Goal: Task Accomplishment & Management: Use online tool/utility

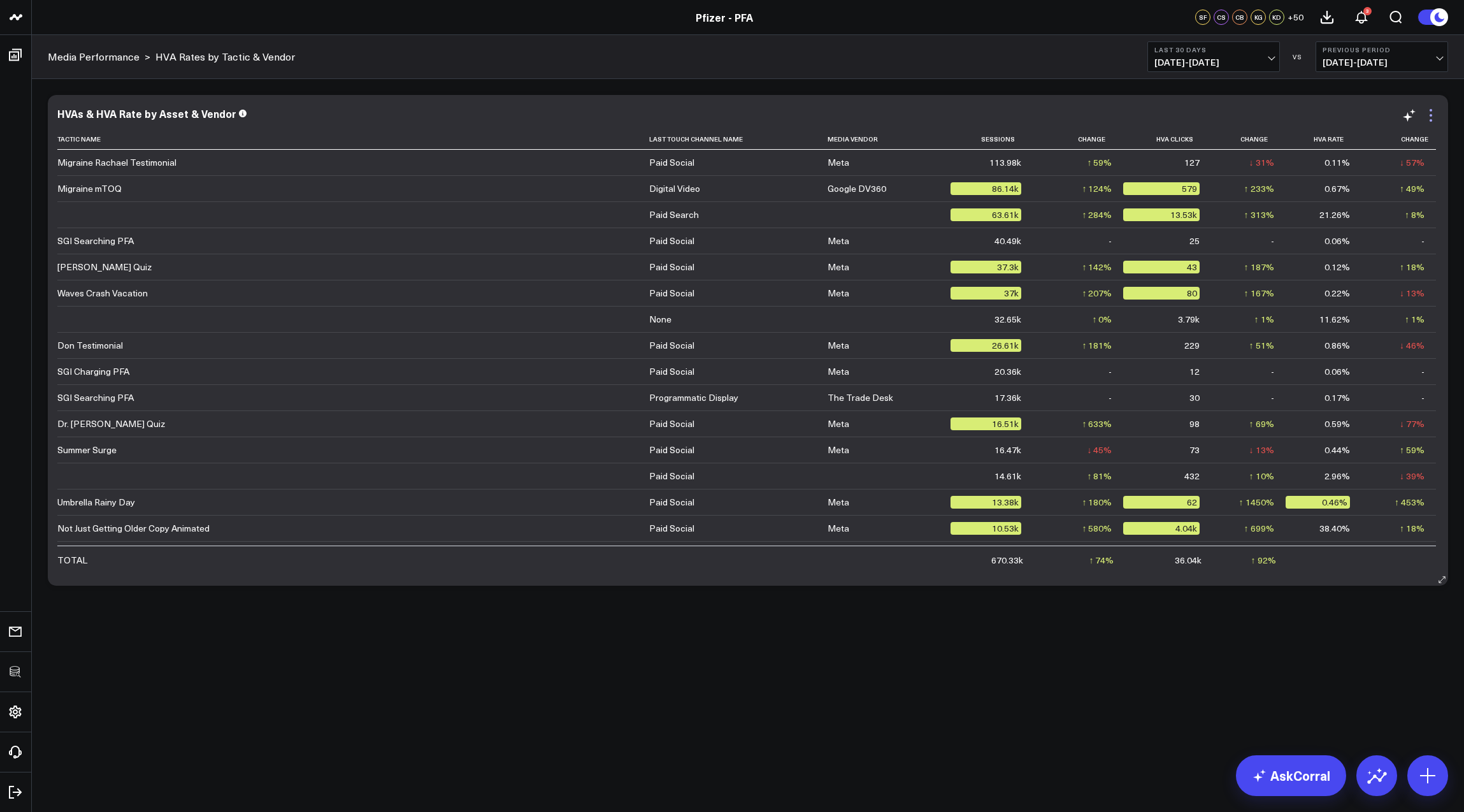
click at [1429, 121] on icon at bounding box center [1431, 115] width 16 height 16
click at [1280, 609] on div "Modify via AI Copy link to widget Ask support Remove Create linked copy Executi…" at bounding box center [748, 373] width 1433 height 589
click at [1430, 114] on icon at bounding box center [1430, 115] width 2 height 2
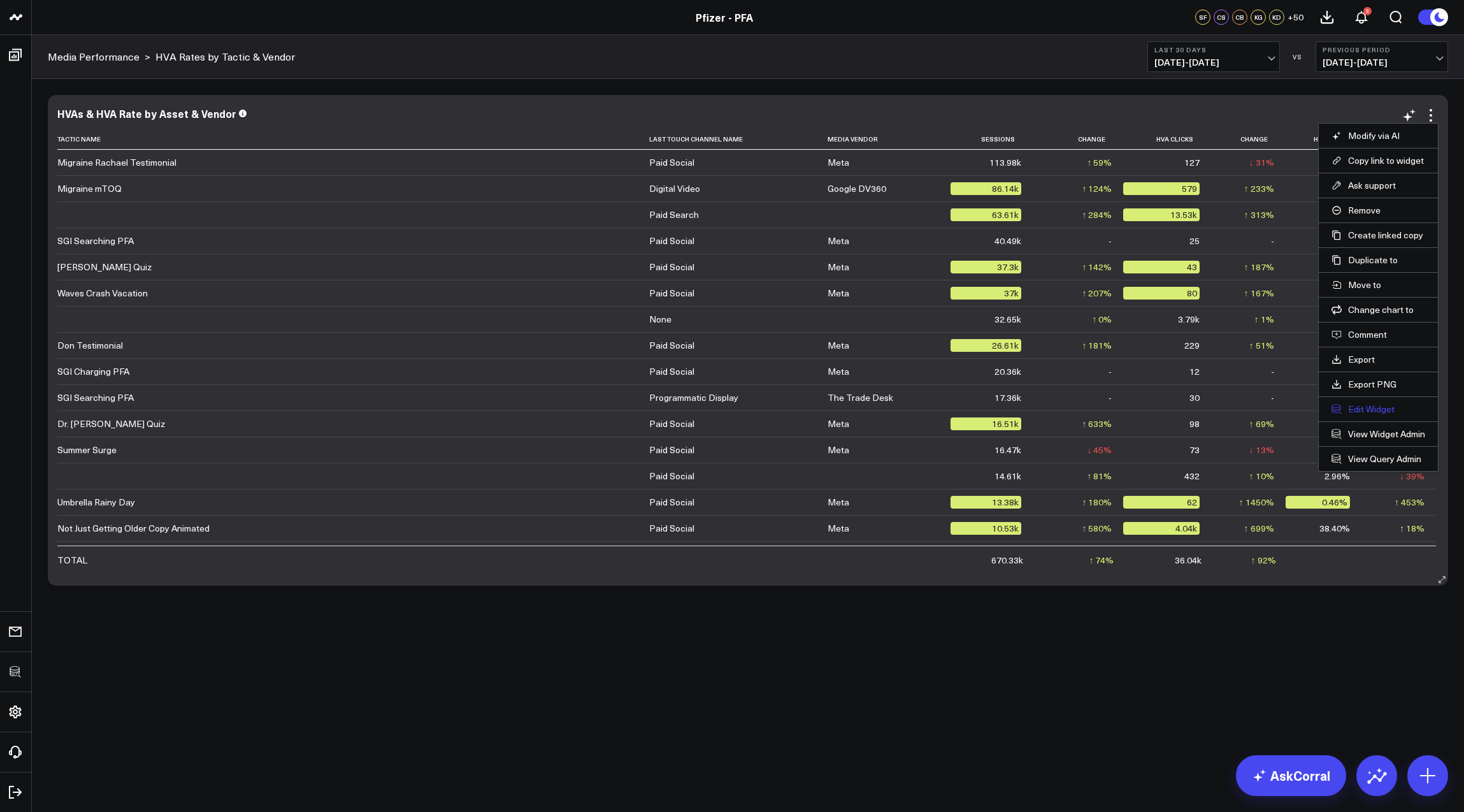
click at [1349, 407] on button "Edit Widget" at bounding box center [1379, 408] width 94 height 11
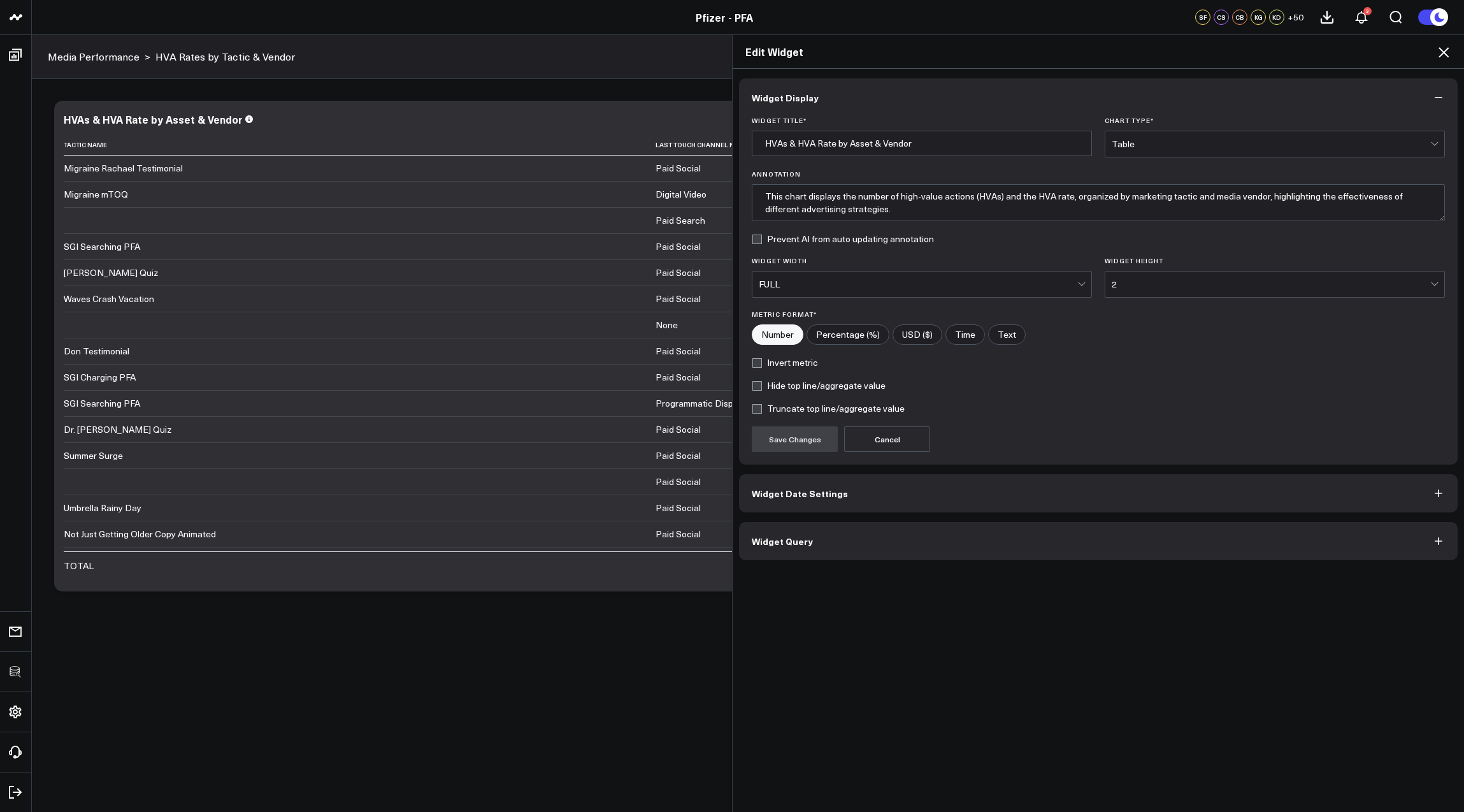
click at [913, 539] on button "Widget Query" at bounding box center [1098, 540] width 719 height 38
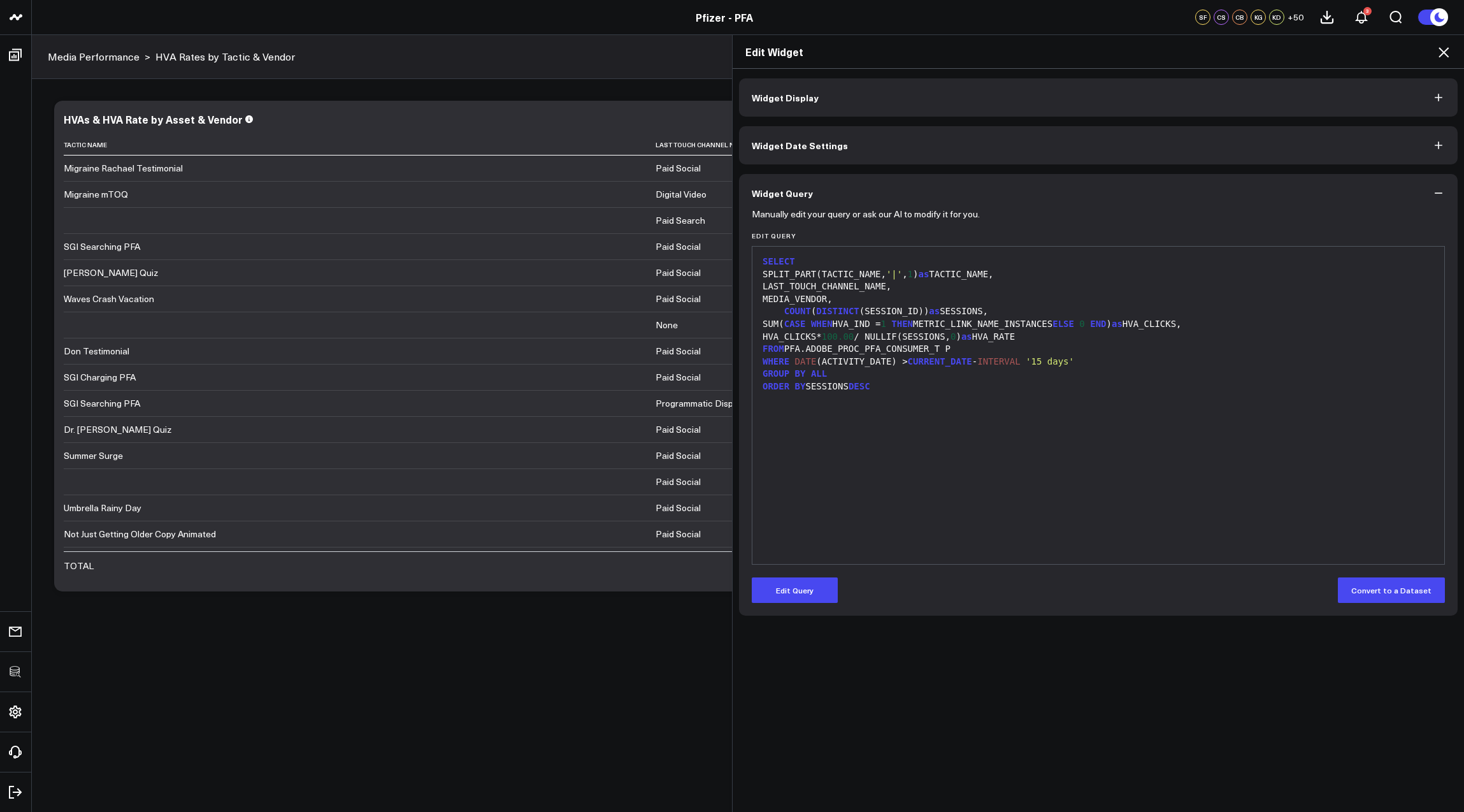
click at [791, 561] on div "99 1 2 3 4 5 6 7 8 9 10 11 › ⌄ SELECT SPLIT_PART(TACTIC_NAME, '|' , 1 ) as TACT…" at bounding box center [1098, 405] width 694 height 319
click at [797, 580] on button "Edit Query" at bounding box center [794, 590] width 86 height 25
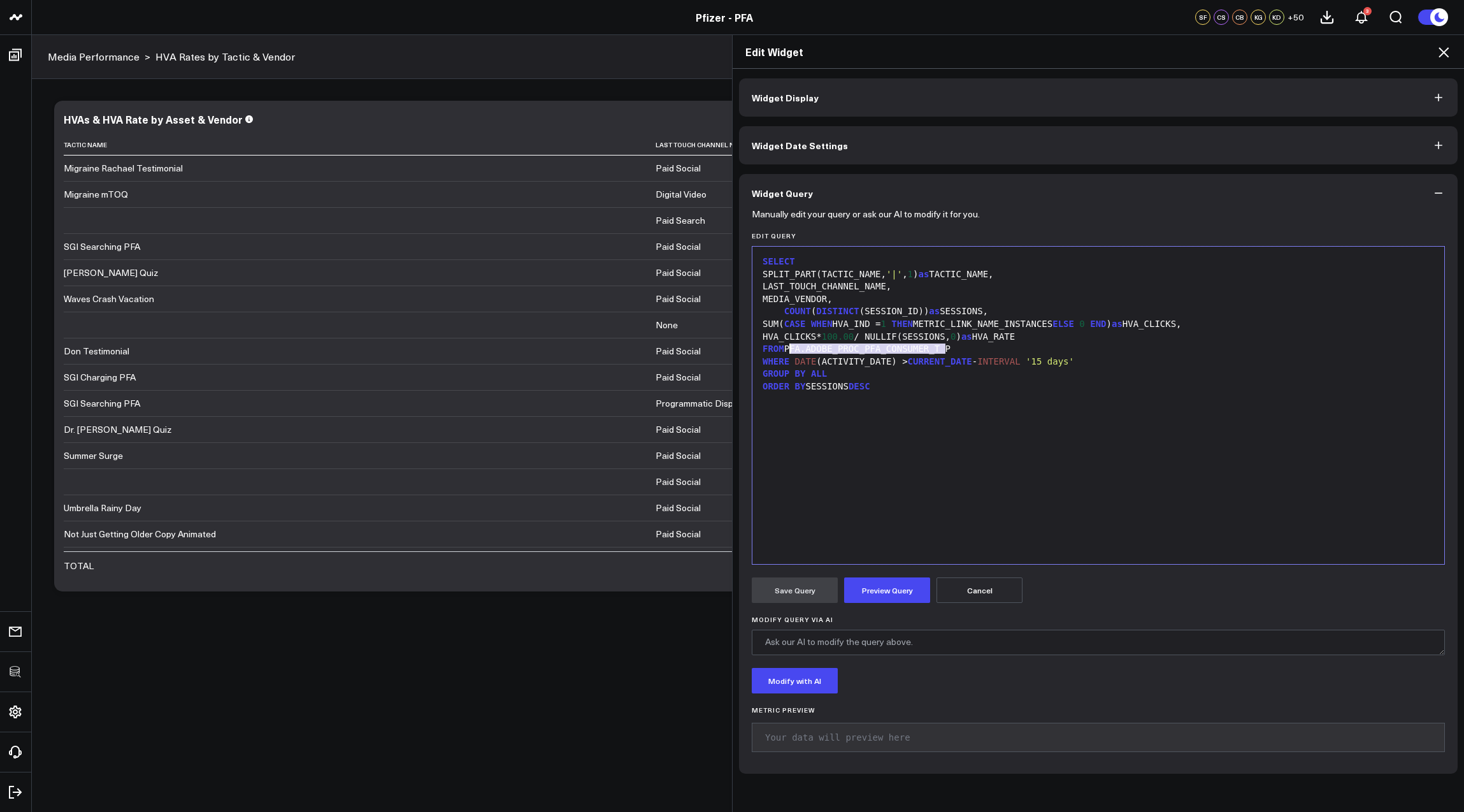
drag, startPoint x: 941, startPoint y: 347, endPoint x: 785, endPoint y: 352, distance: 156.1
click at [785, 352] on div "FROM PFA.ADOBE_PROC_PFA_CONSUMER_T P" at bounding box center [1099, 349] width 679 height 13
click at [950, 403] on div "SELECT SPLIT_PART(TACTIC_NAME, '|' , 1 ) as TACTIC_NAME, LAST_TOUCH_CHANNEL_NAM…" at bounding box center [1099, 405] width 679 height 305
click at [876, 594] on button "Preview Query" at bounding box center [887, 590] width 86 height 25
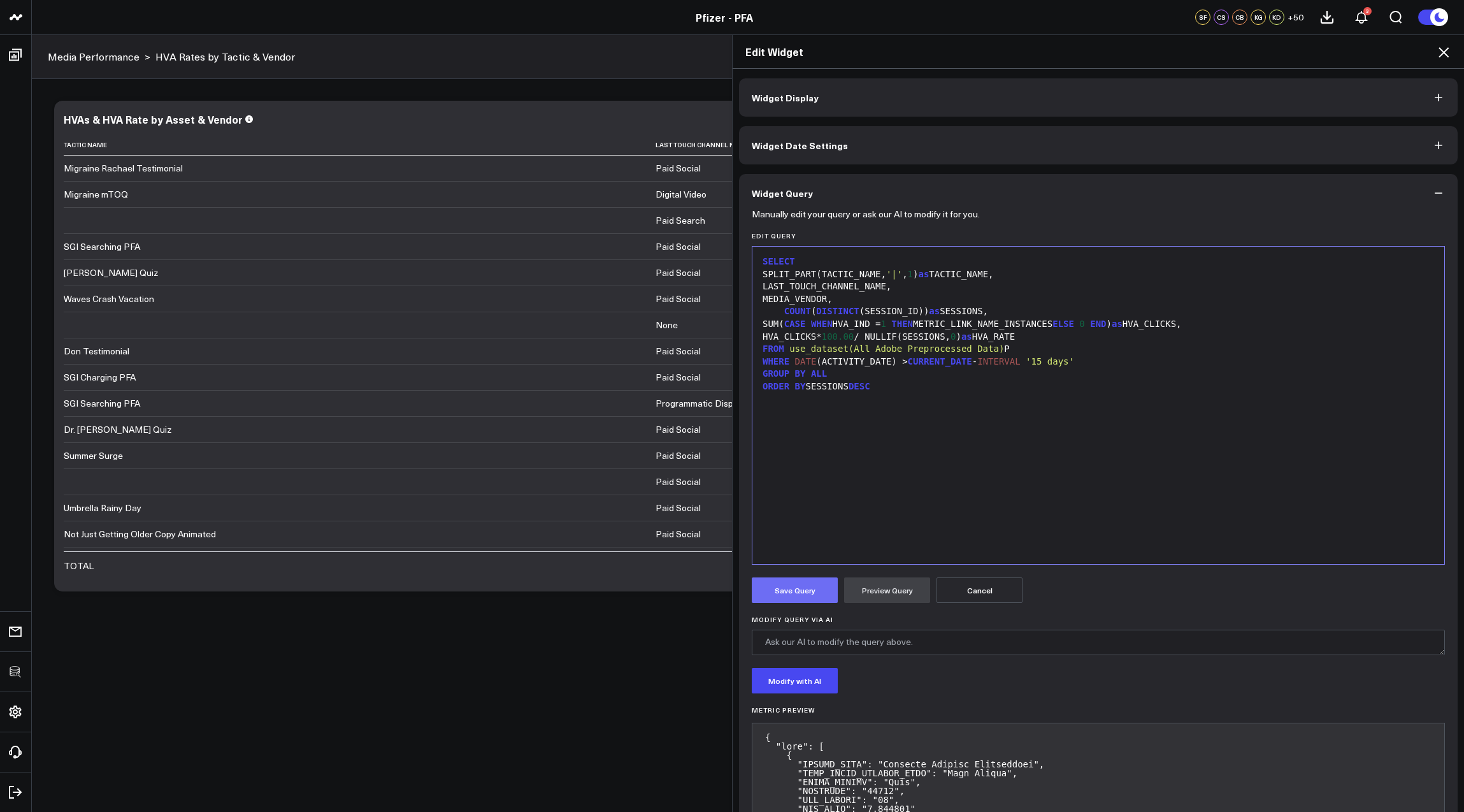
click at [799, 596] on button "Save Query" at bounding box center [794, 590] width 86 height 25
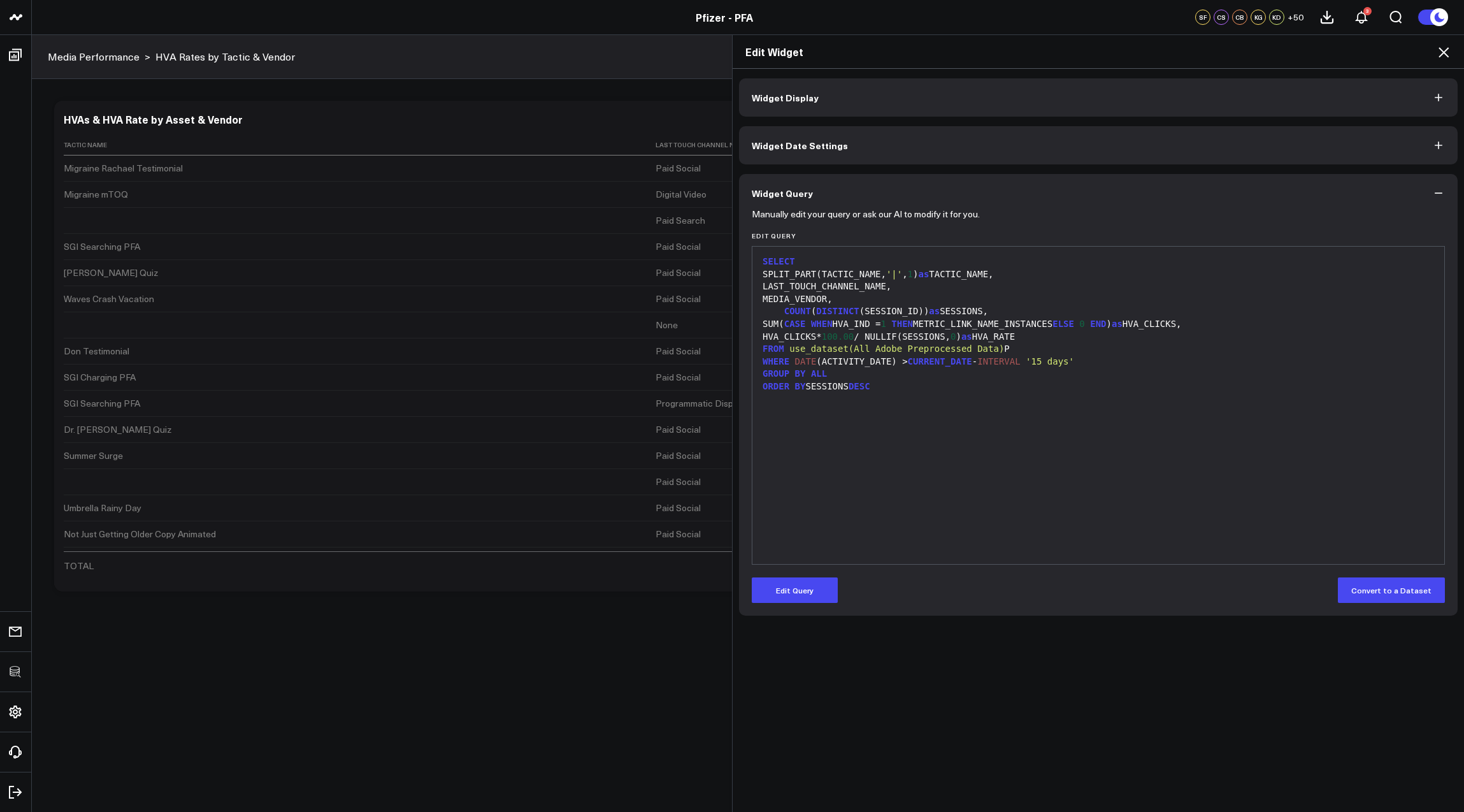
click at [1446, 47] on icon at bounding box center [1444, 52] width 16 height 16
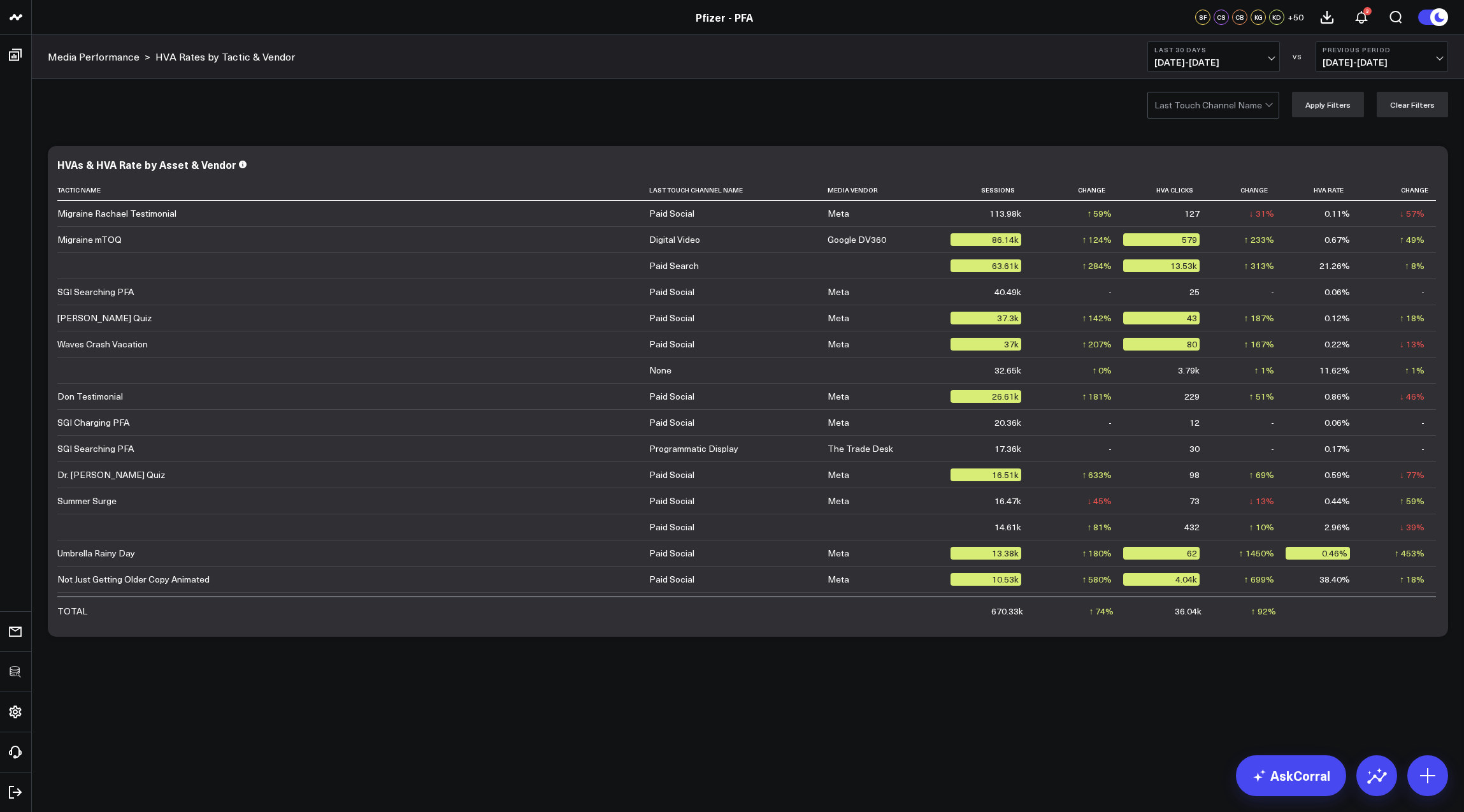
click at [1249, 108] on div at bounding box center [1210, 105] width 110 height 25
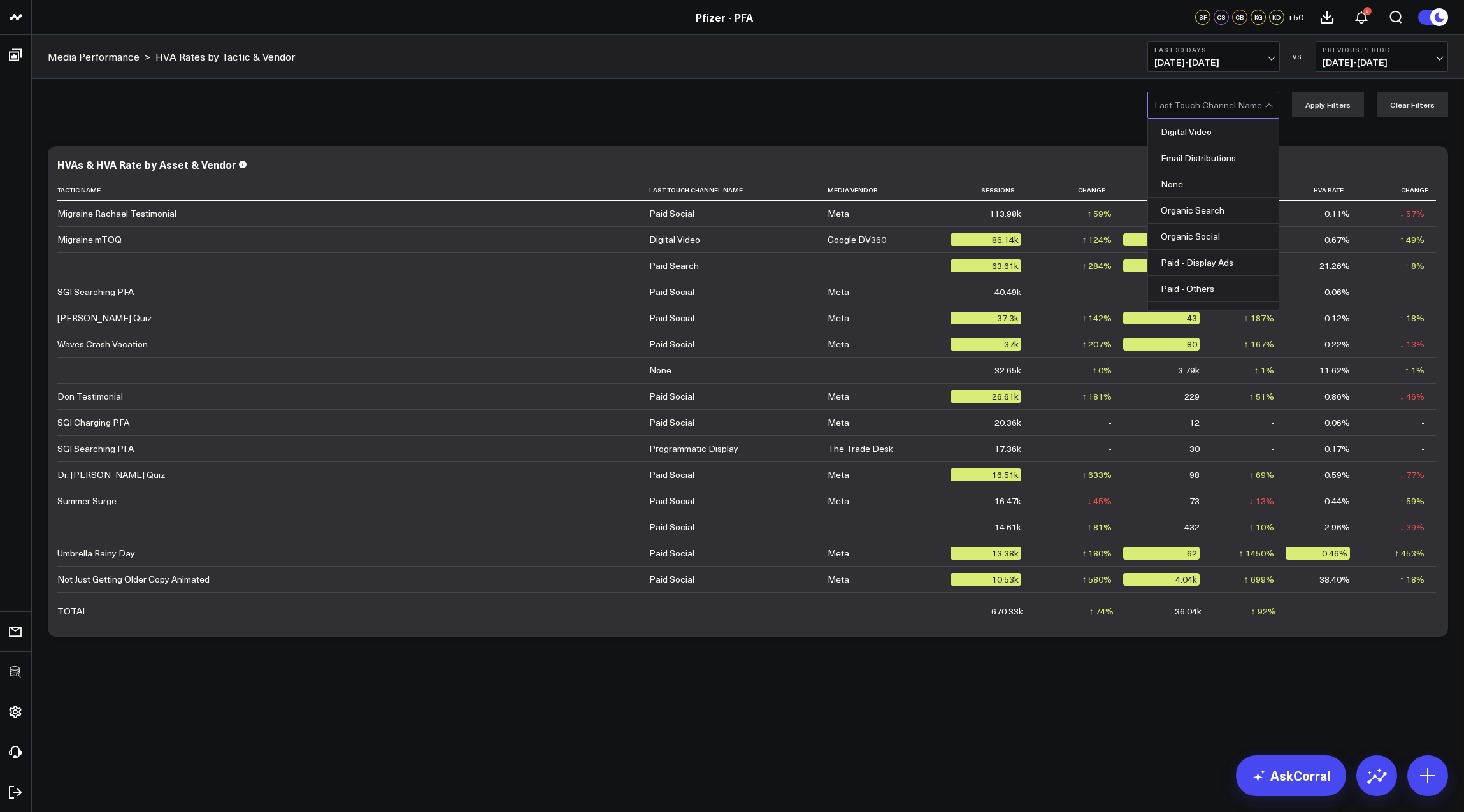
drag, startPoint x: 1200, startPoint y: 135, endPoint x: 1373, endPoint y: 112, distance: 174.5
click at [1200, 135] on div "Digital Video" at bounding box center [1213, 132] width 130 height 26
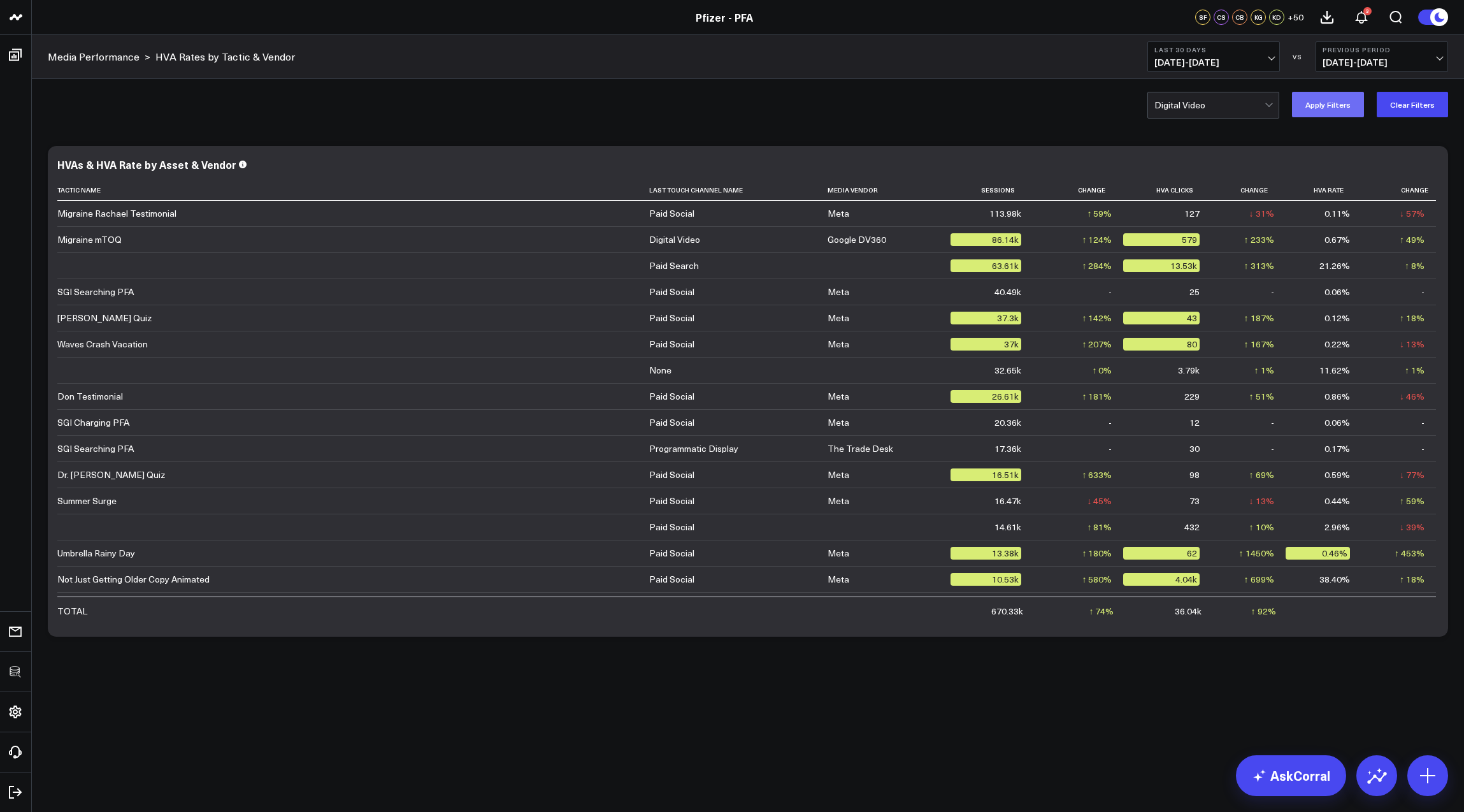
click at [1354, 104] on button "Apply Filters" at bounding box center [1328, 104] width 72 height 25
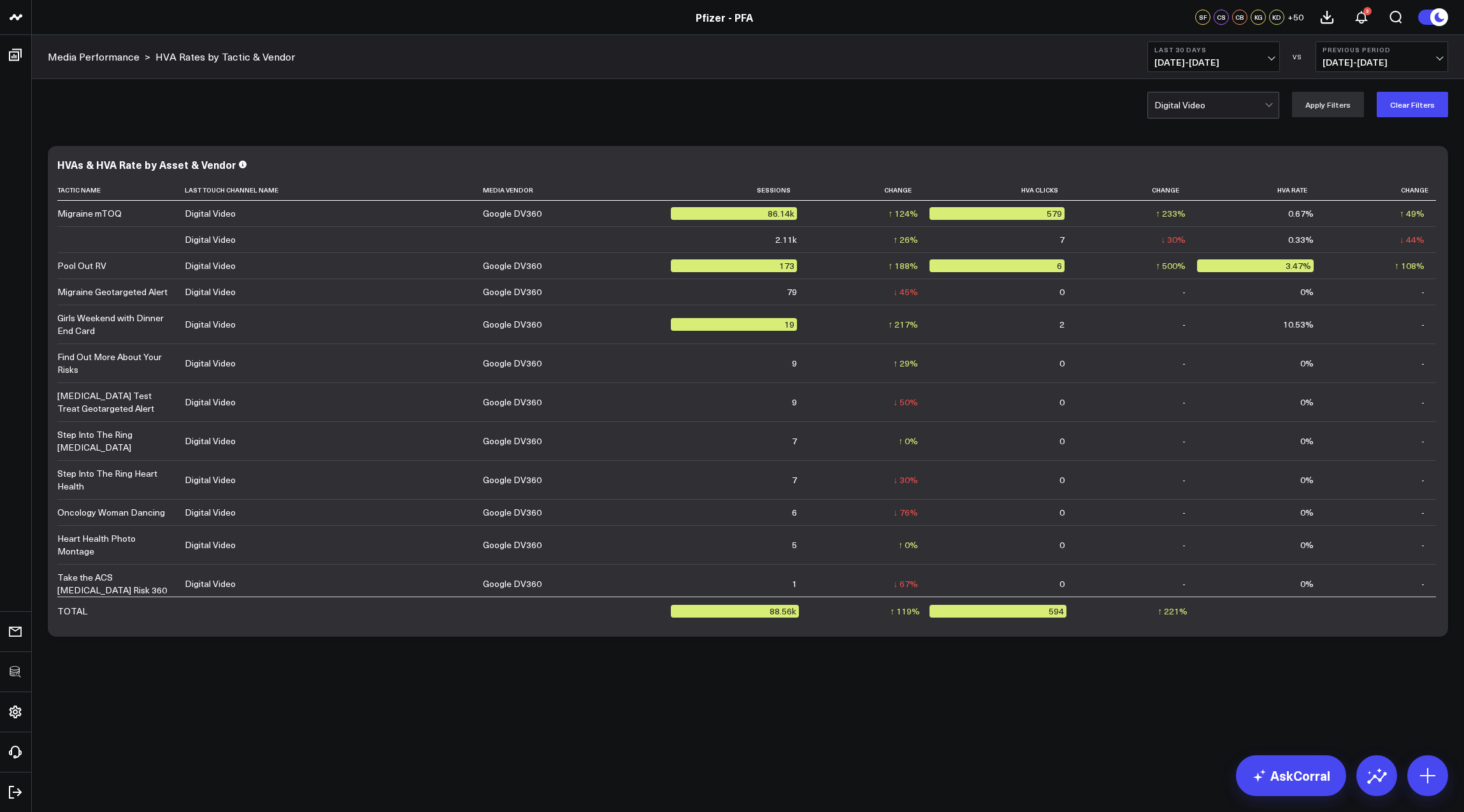
click at [647, 127] on div "Digital Video Apply Filters Clear Filters" at bounding box center [748, 104] width 1433 height 51
